Goal: Information Seeking & Learning: Learn about a topic

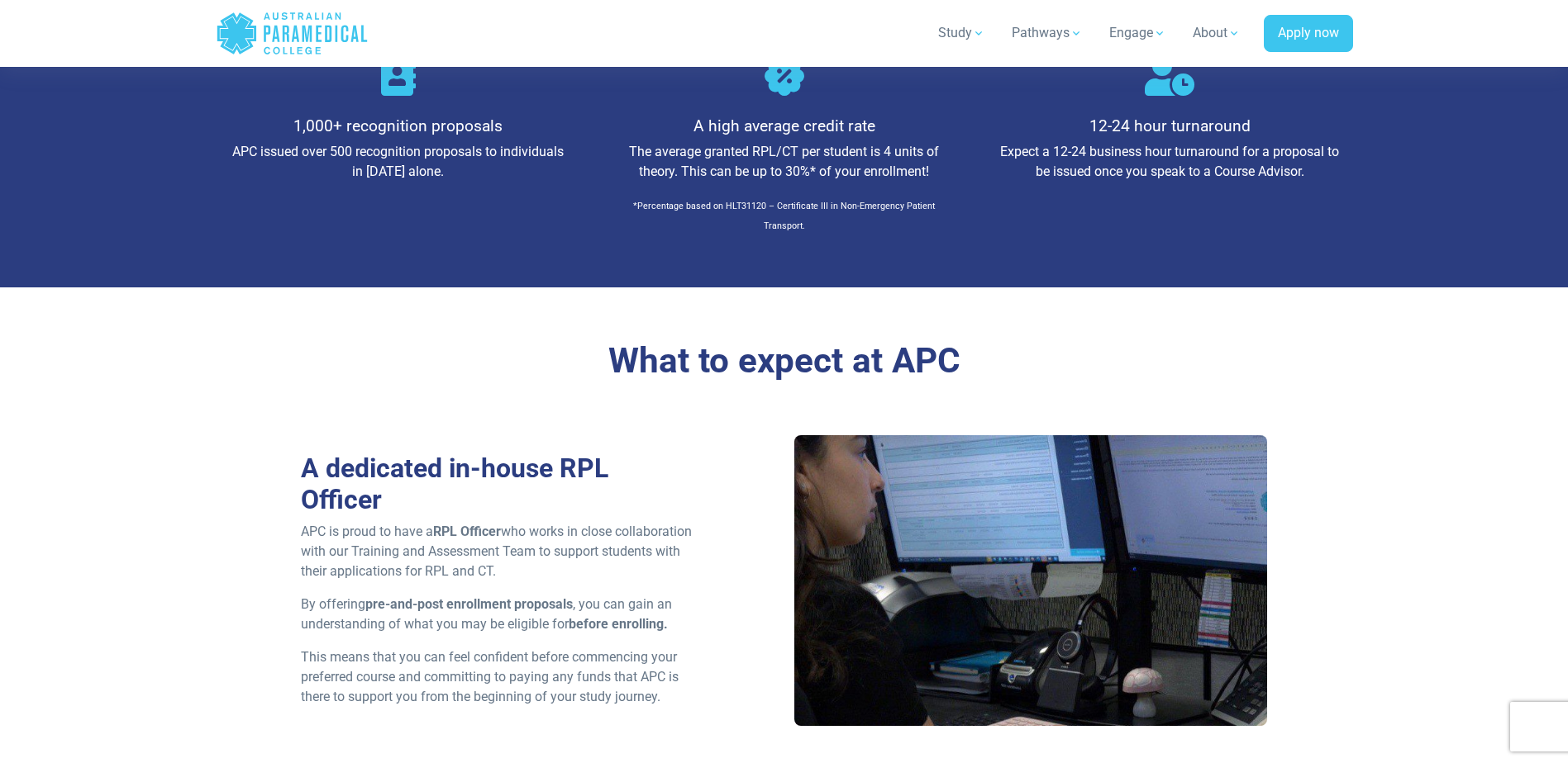
scroll to position [2313, 0]
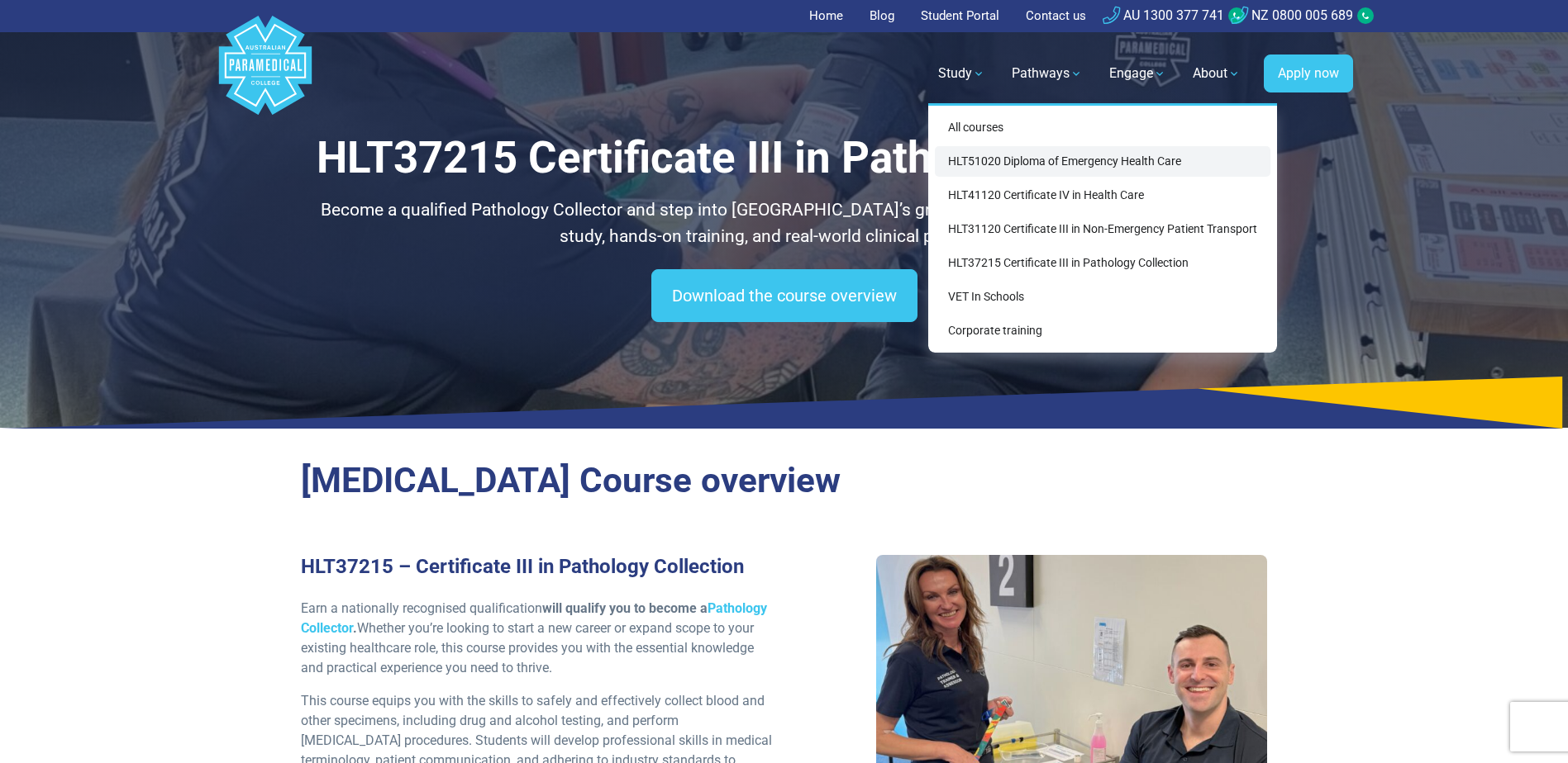
click at [1054, 165] on link "HLT51020 Diploma of Emergency Health Care" at bounding box center [1102, 162] width 335 height 31
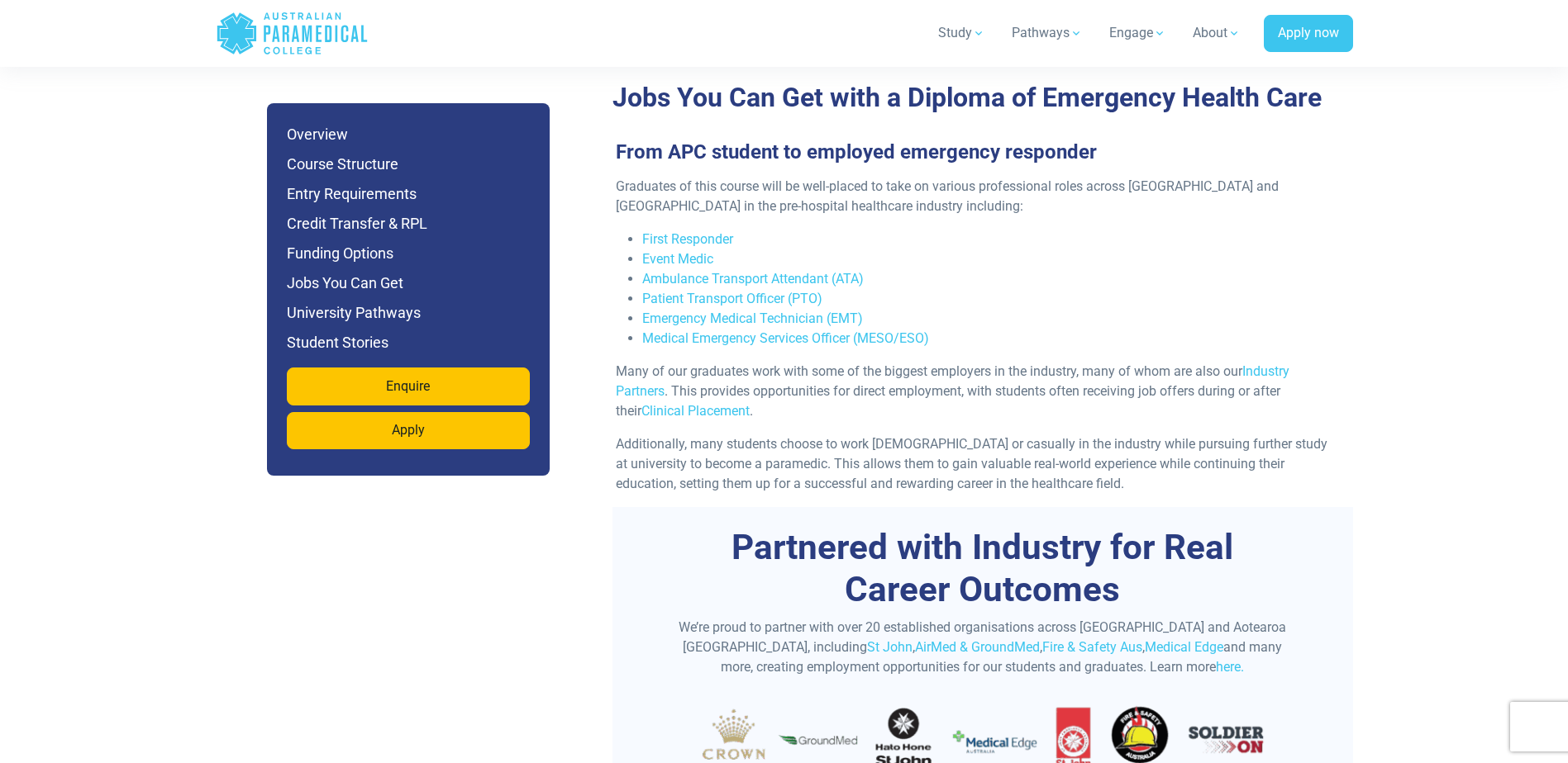
scroll to position [5536, 0]
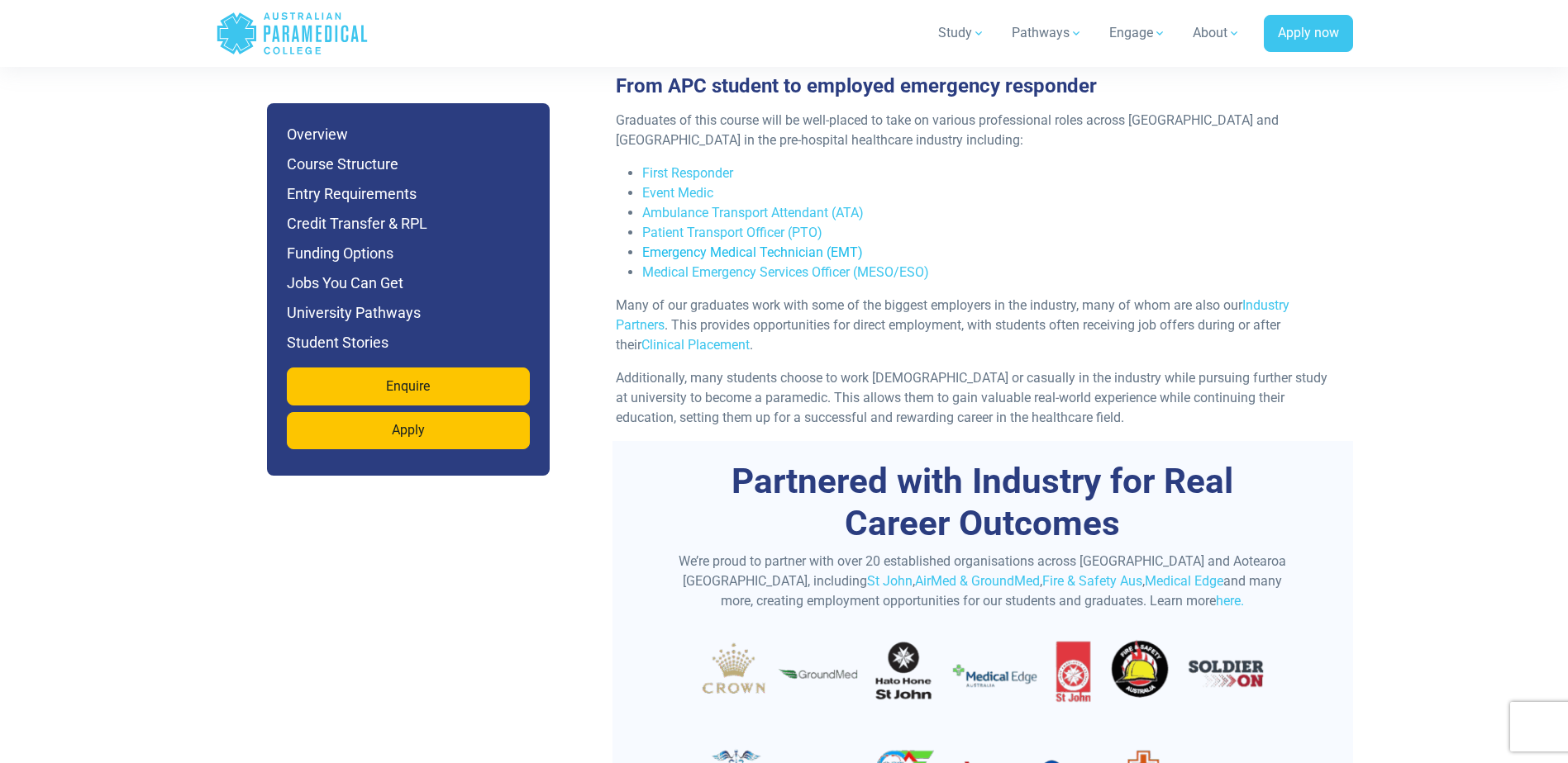
click at [728, 245] on link "Emergency Medical Technician (EMT)" at bounding box center [753, 253] width 221 height 15
click at [725, 264] on link "Medical Emergency Services Officer (MESO/ESO)" at bounding box center [785, 272] width 287 height 15
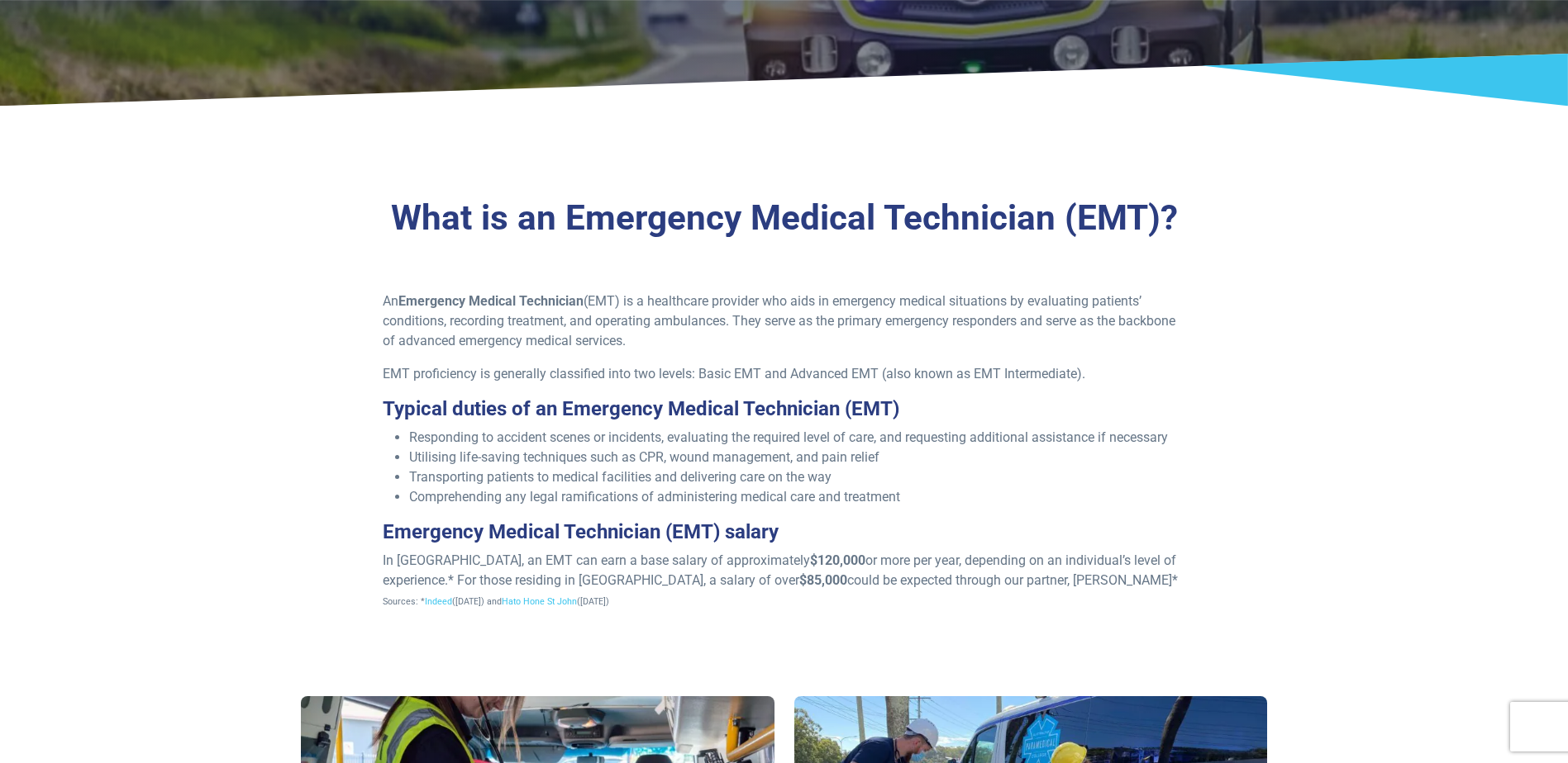
scroll to position [413, 0]
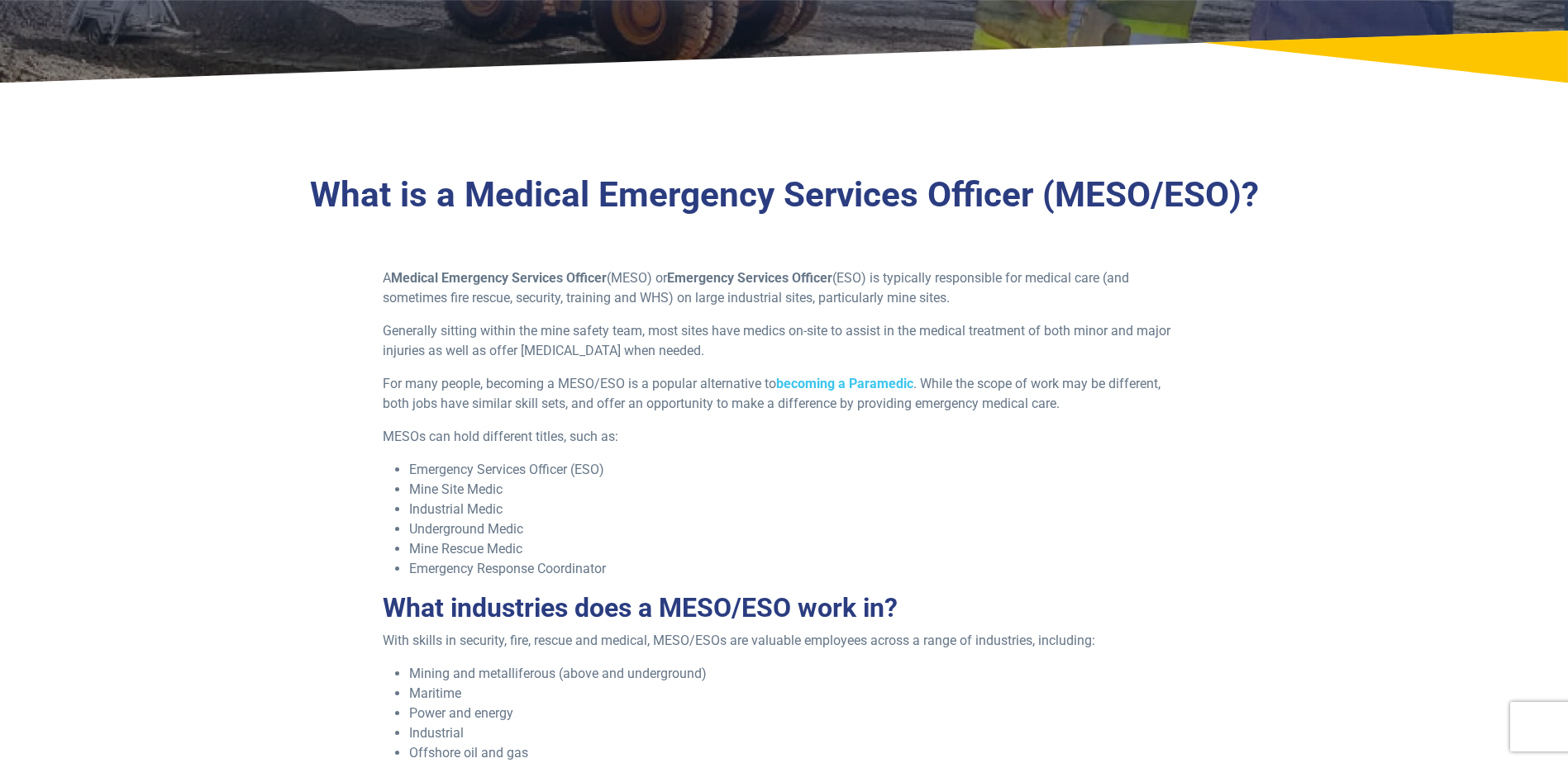
scroll to position [413, 0]
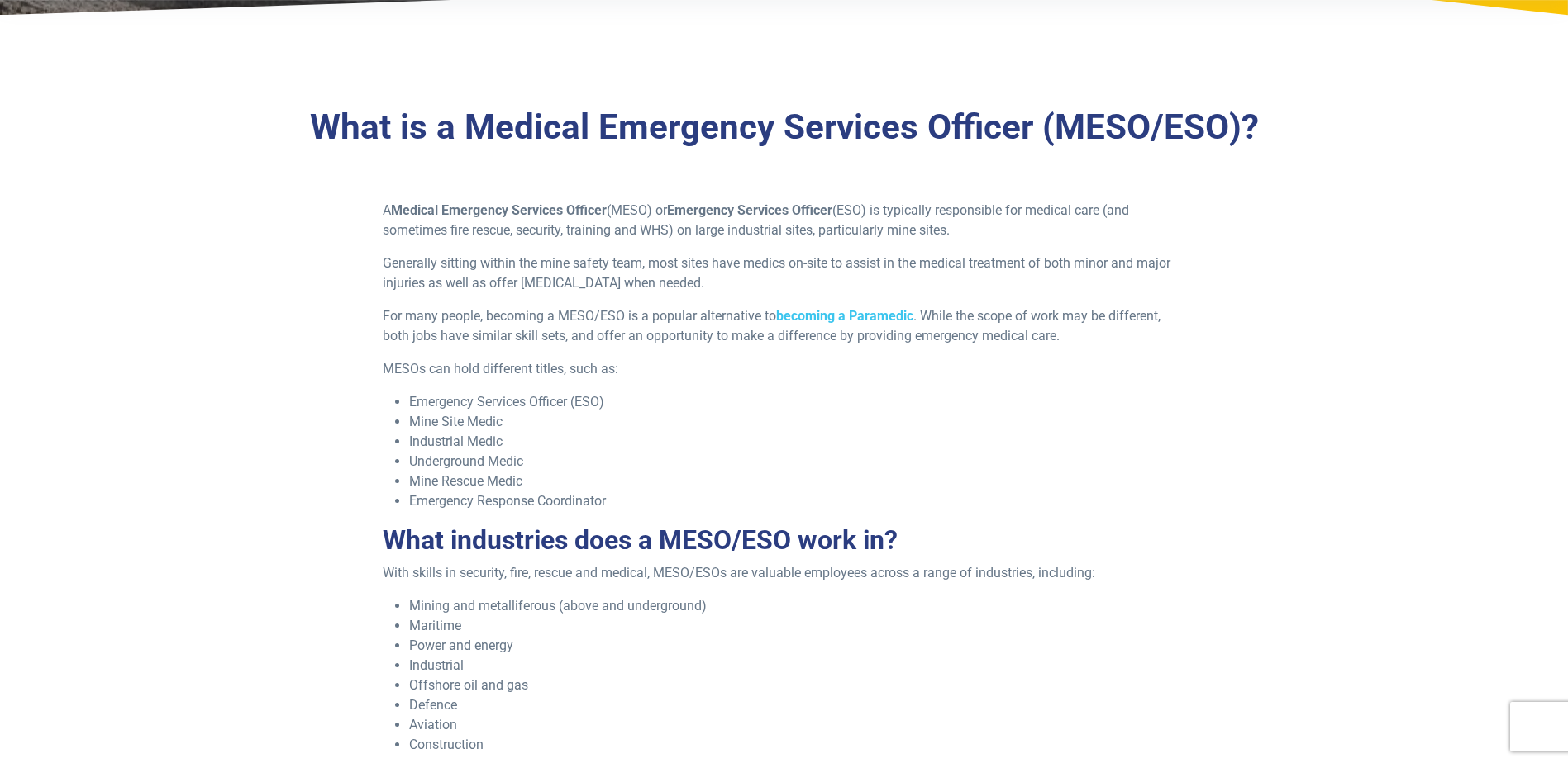
click at [742, 130] on h3 "What is a Medical Emergency Services Officer (MESO/ESO)?" at bounding box center [784, 128] width 967 height 43
click at [796, 128] on h3 "What is a Medical Emergency Services Officer (MESO/ESO)?" at bounding box center [784, 128] width 967 height 43
click at [839, 126] on h3 "What is a Medical Emergency Services Officer (MESO/ESO)?" at bounding box center [784, 128] width 967 height 43
click at [868, 121] on h3 "What is a Medical Emergency Services Officer (MESO/ESO)?" at bounding box center [784, 128] width 967 height 43
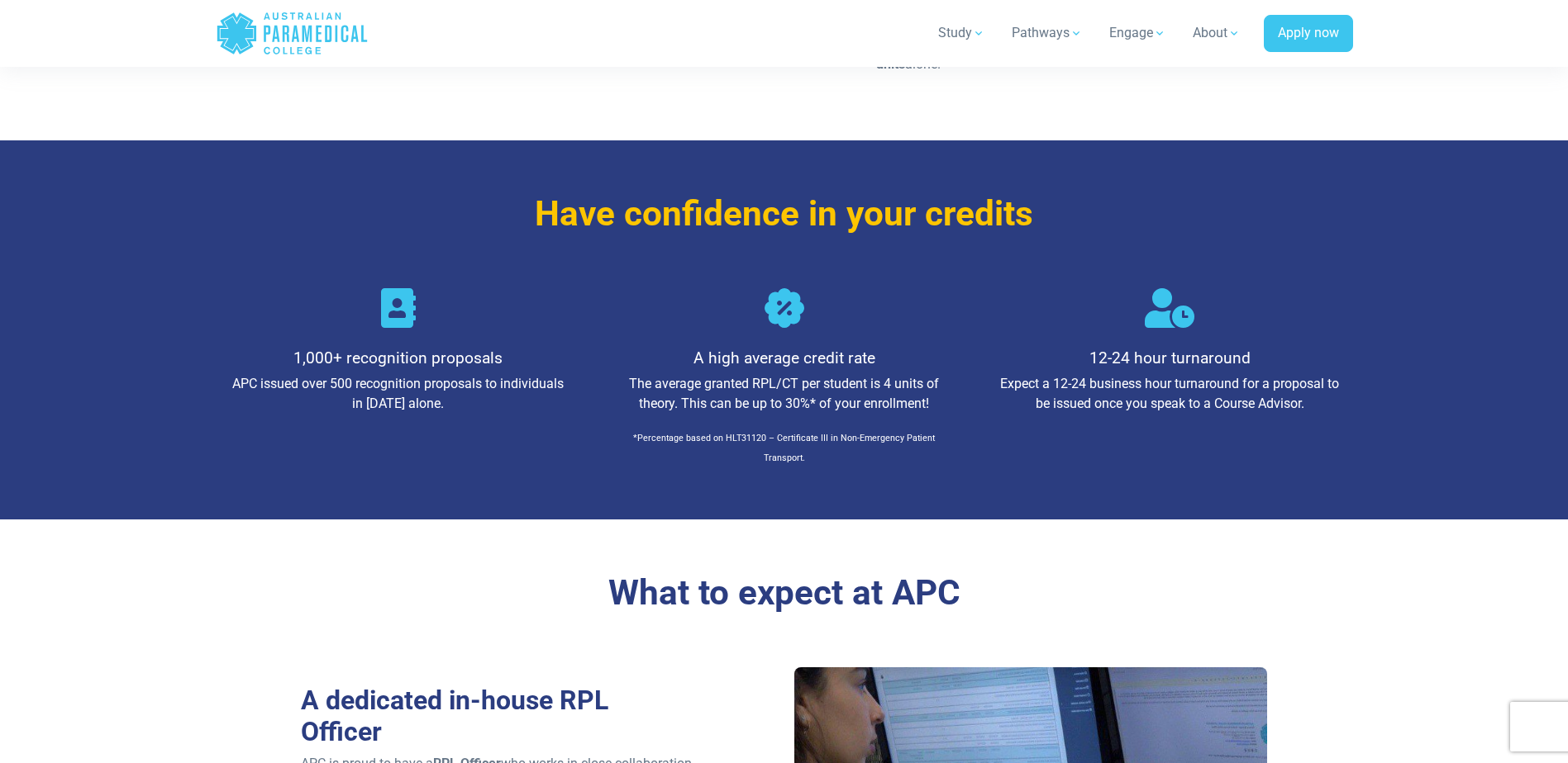
scroll to position [2065, 0]
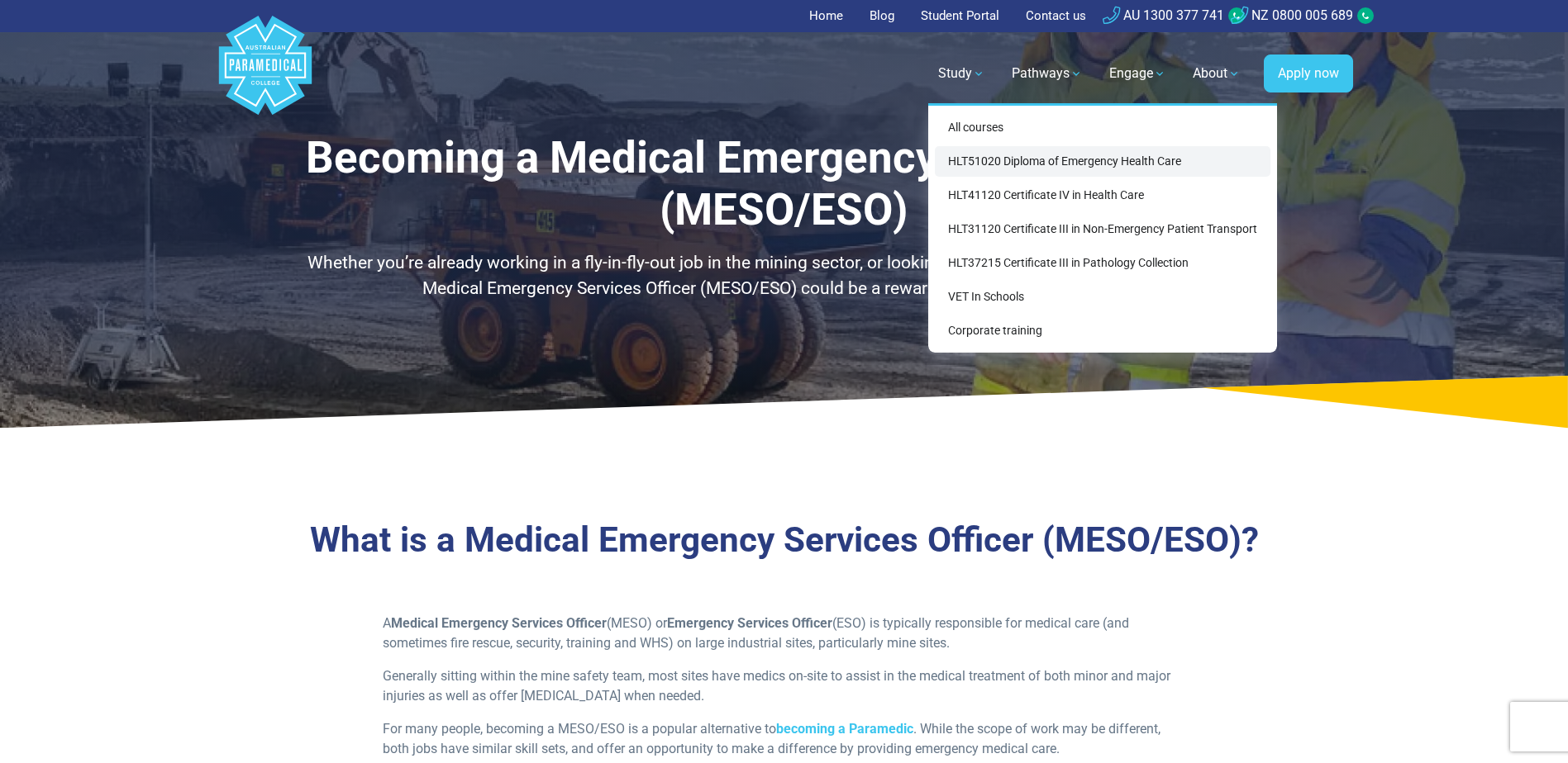
click at [1050, 156] on link "HLT51020 Diploma of Emergency Health Care" at bounding box center [1102, 162] width 335 height 31
